Goal: Check status: Check status

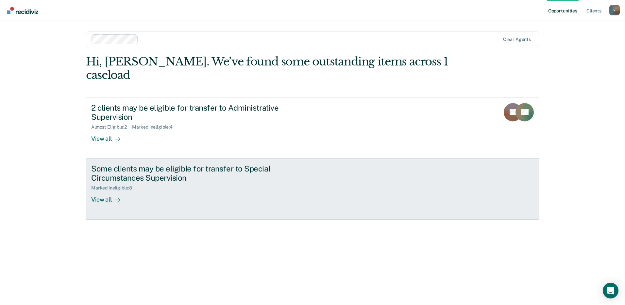
click at [107, 191] on div "View all" at bounding box center [109, 197] width 37 height 13
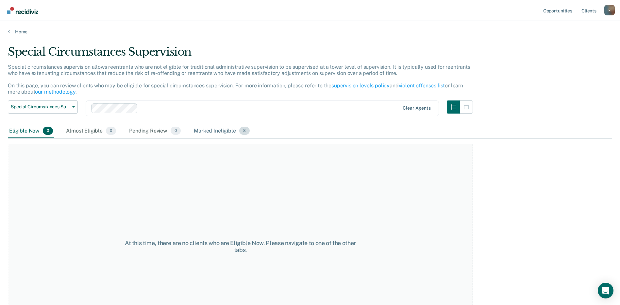
click at [204, 131] on div "Marked Ineligible 8" at bounding box center [221, 131] width 58 height 14
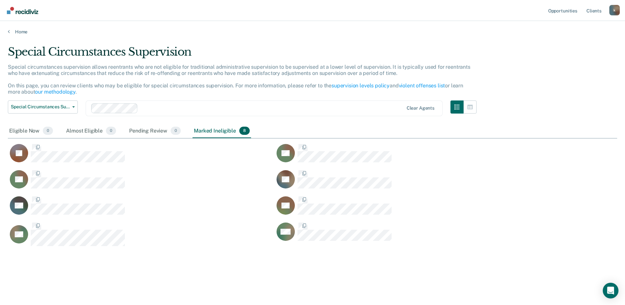
scroll to position [206, 604]
